Goal: Information Seeking & Learning: Learn about a topic

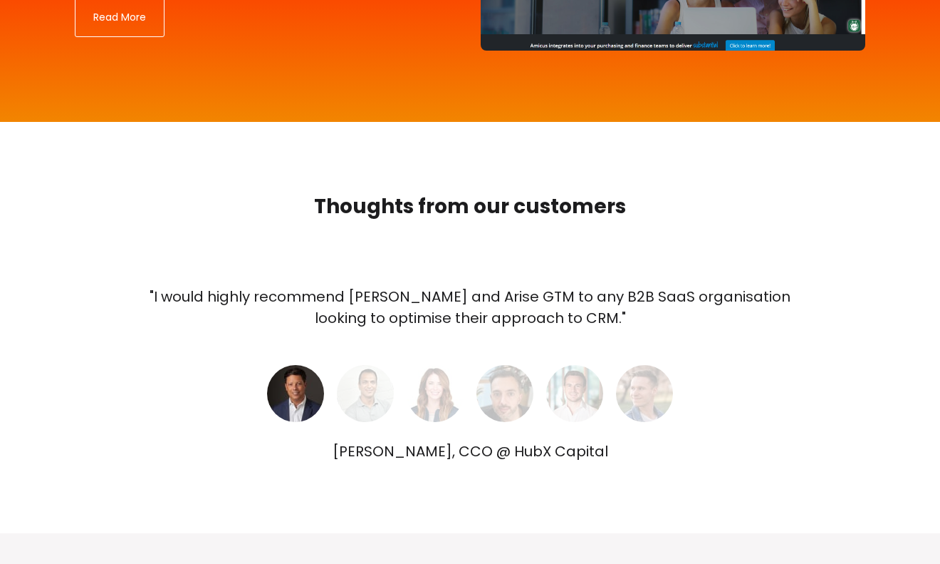
scroll to position [3094, 0]
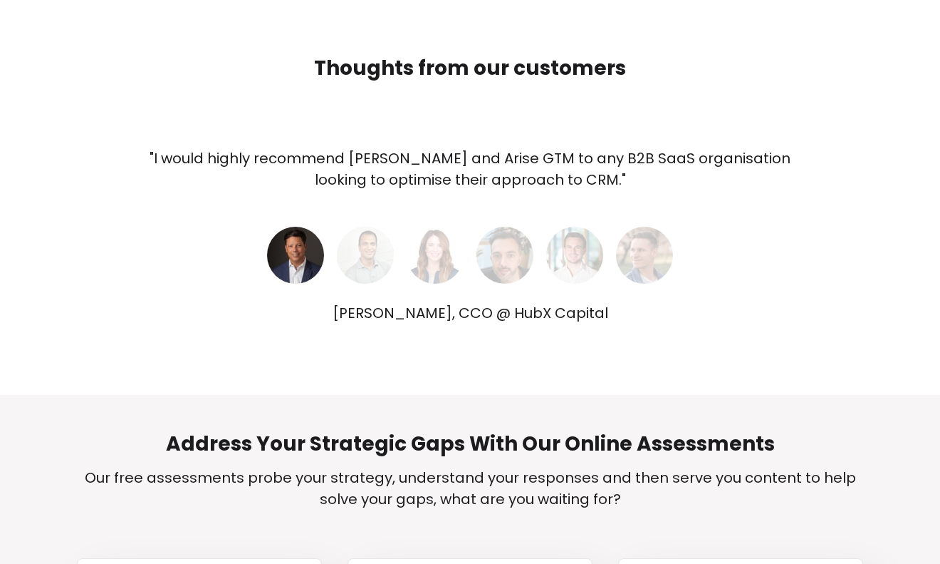
click at [369, 253] on img at bounding box center [365, 255] width 57 height 57
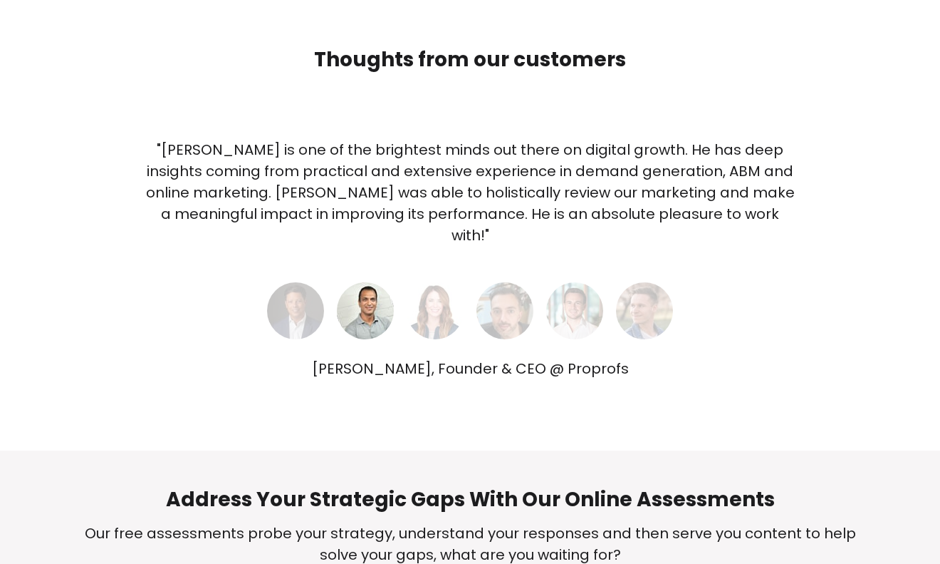
scroll to position [3104, 0]
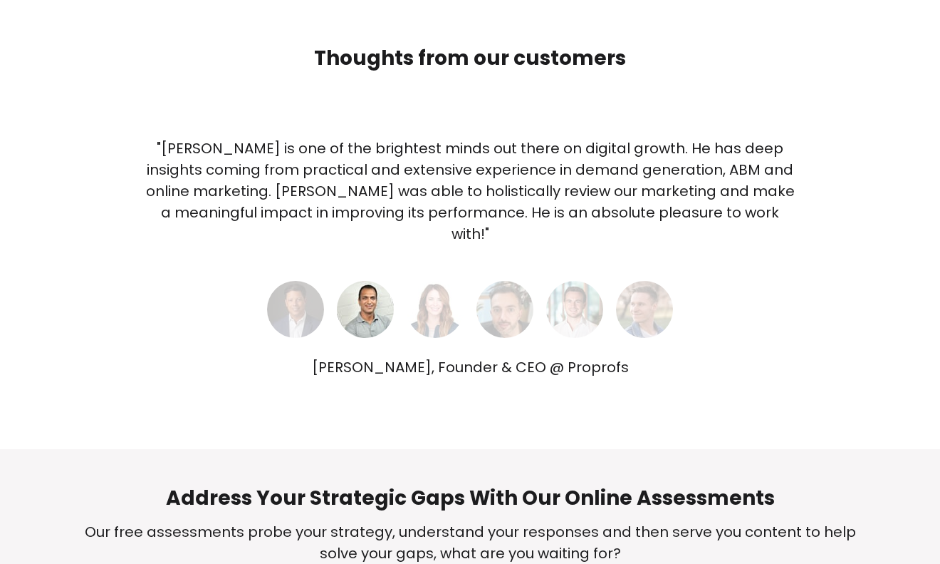
click at [450, 294] on img at bounding box center [435, 309] width 57 height 57
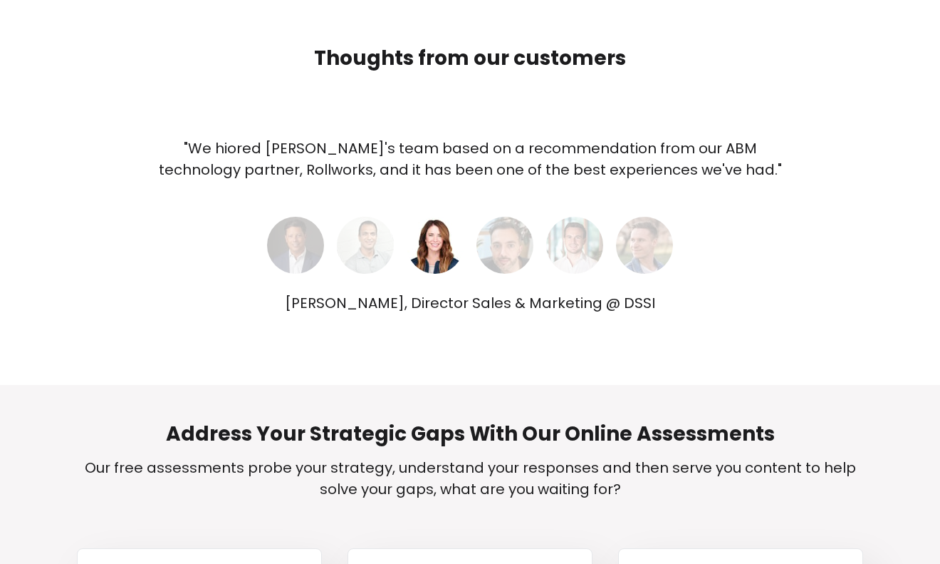
click at [492, 248] on img at bounding box center [505, 245] width 57 height 57
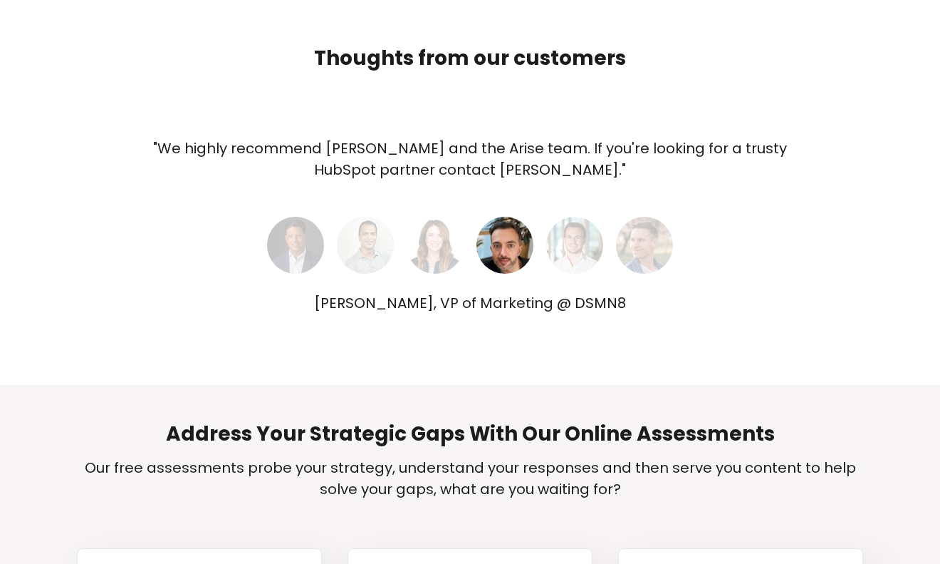
click at [588, 243] on img at bounding box center [574, 245] width 57 height 57
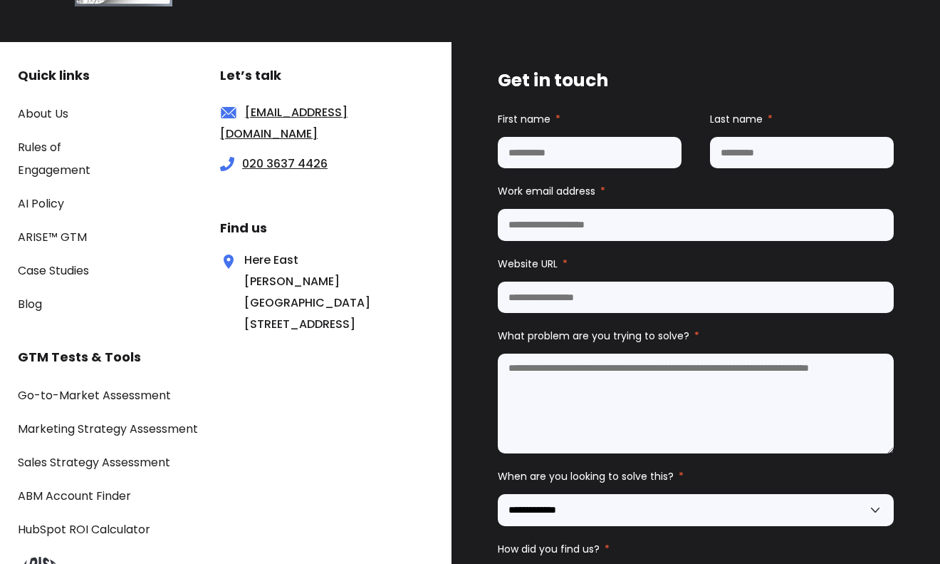
scroll to position [4195, 0]
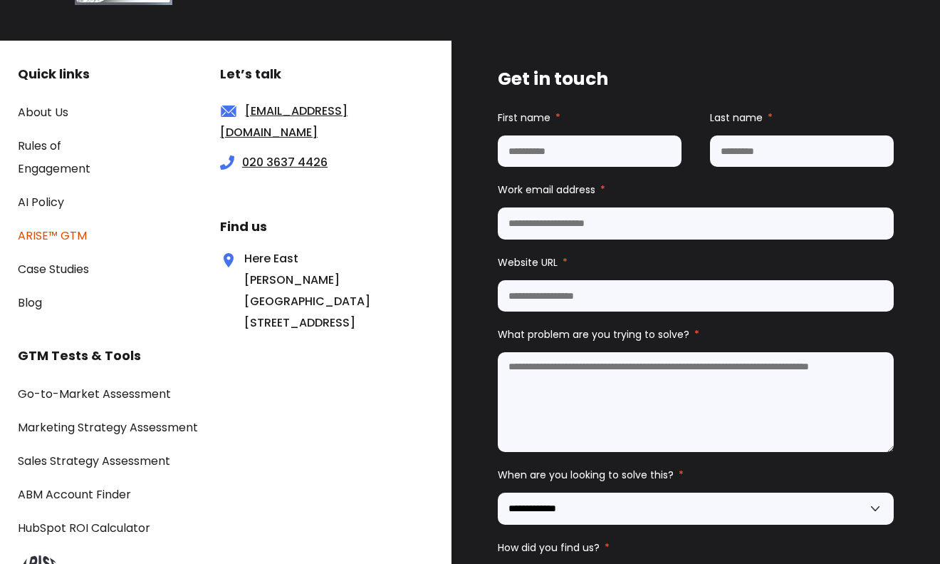
click at [63, 227] on link "ARISE™ GTM" at bounding box center [52, 235] width 69 height 16
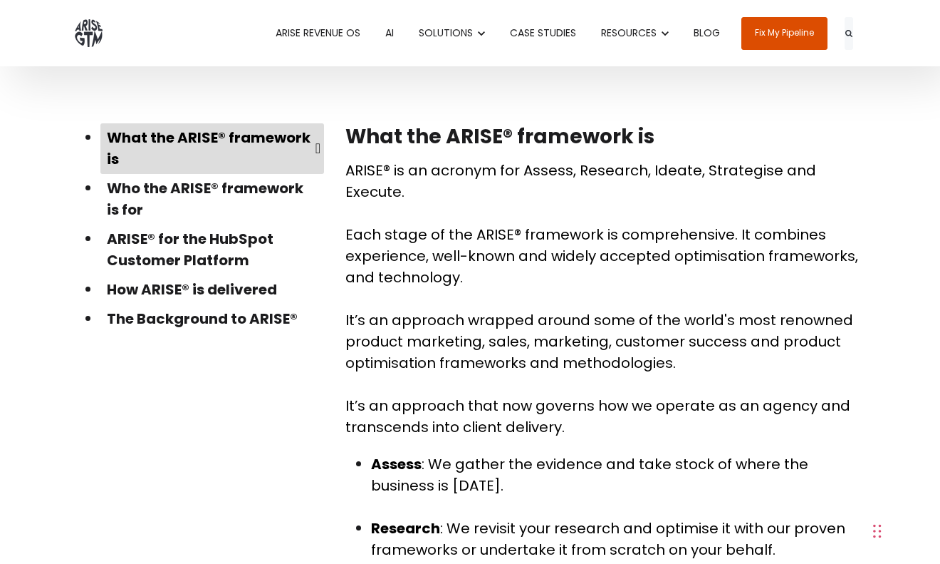
scroll to position [394, 0]
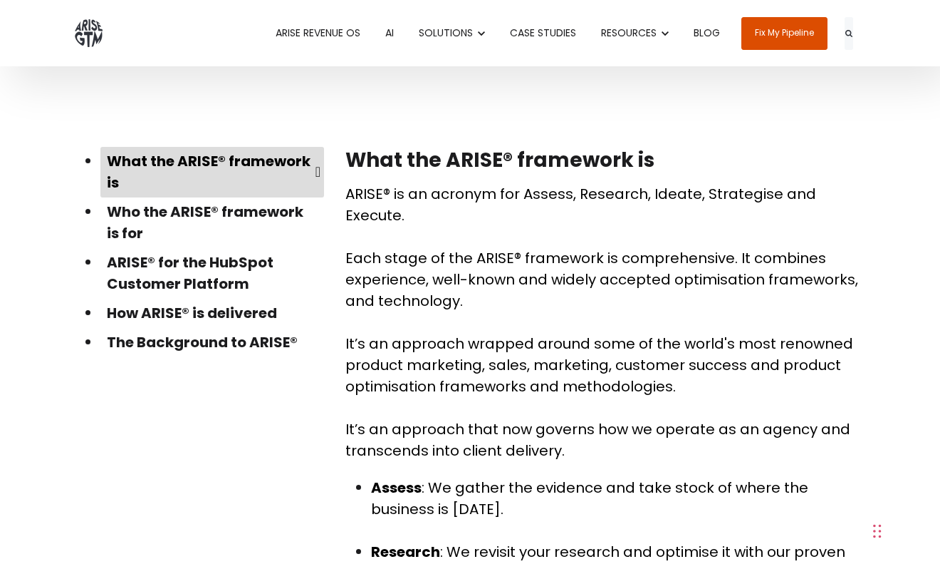
click at [242, 219] on link "Who the ARISE® framework is for" at bounding box center [212, 222] width 224 height 51
click at [217, 212] on link "Who the ARISE® framework is for" at bounding box center [212, 222] width 224 height 51
